Goal: Check status: Check status

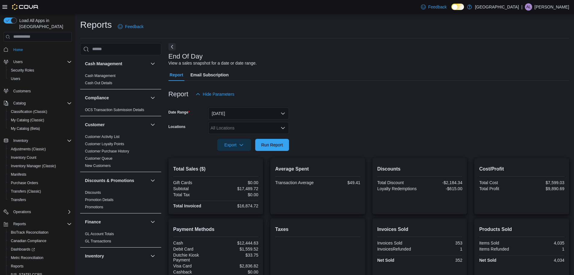
click at [279, 147] on span "Run Report" at bounding box center [272, 145] width 22 height 6
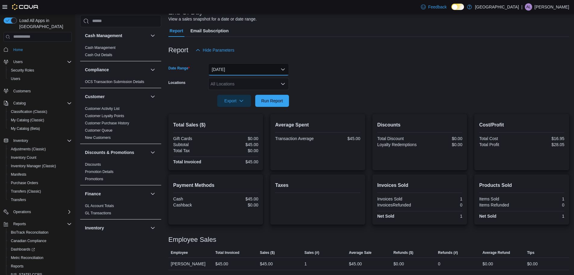
click at [281, 72] on button "[DATE]" at bounding box center [248, 69] width 81 height 12
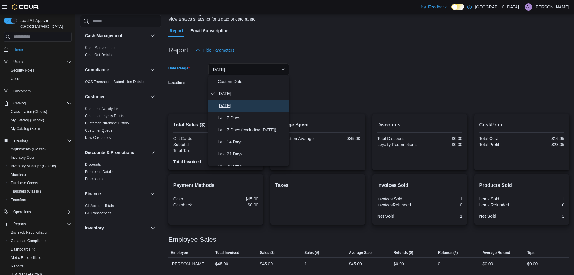
click at [233, 105] on span "[DATE]" at bounding box center [252, 105] width 69 height 7
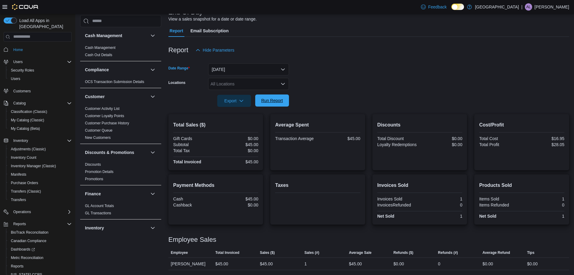
click at [276, 98] on span "Run Report" at bounding box center [272, 100] width 22 height 6
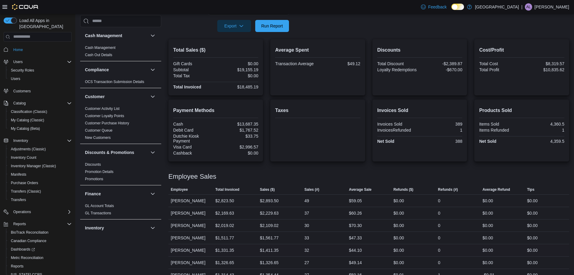
scroll to position [44, 0]
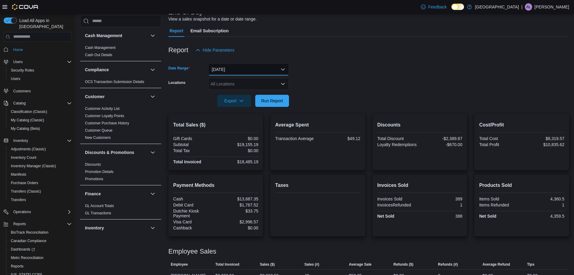
click at [279, 68] on button "[DATE]" at bounding box center [248, 69] width 81 height 12
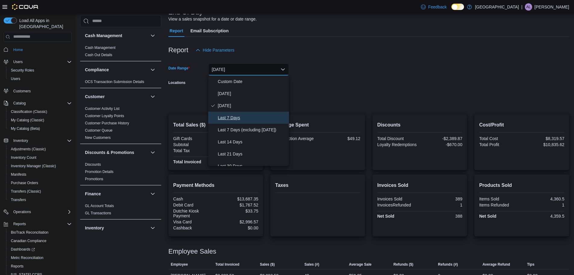
click at [235, 113] on button "Last 7 Days" at bounding box center [248, 118] width 81 height 12
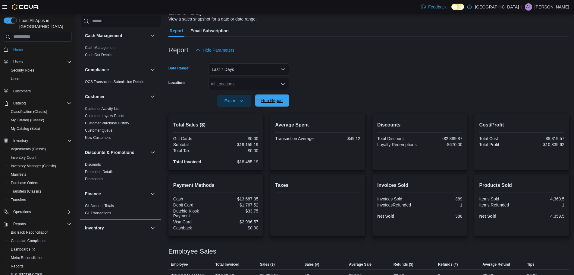
click at [275, 99] on span "Run Report" at bounding box center [272, 100] width 22 height 6
